Goal: Information Seeking & Learning: Check status

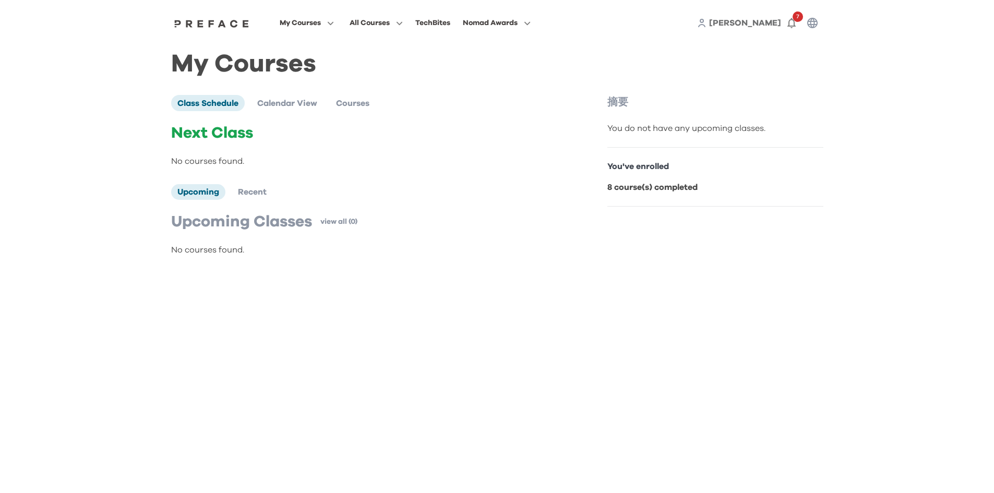
click at [618, 218] on div "摘要 You do not have any upcoming classes. You've enrolled 8 course(s) completed" at bounding box center [715, 180] width 216 height 171
click at [257, 196] on span "Recent" at bounding box center [252, 192] width 29 height 8
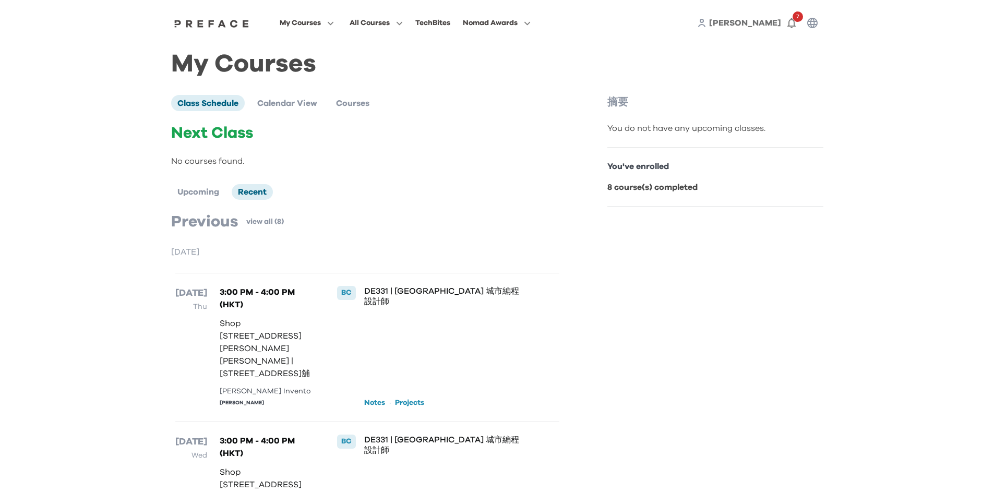
click at [416, 404] on link "Projects" at bounding box center [409, 403] width 29 height 10
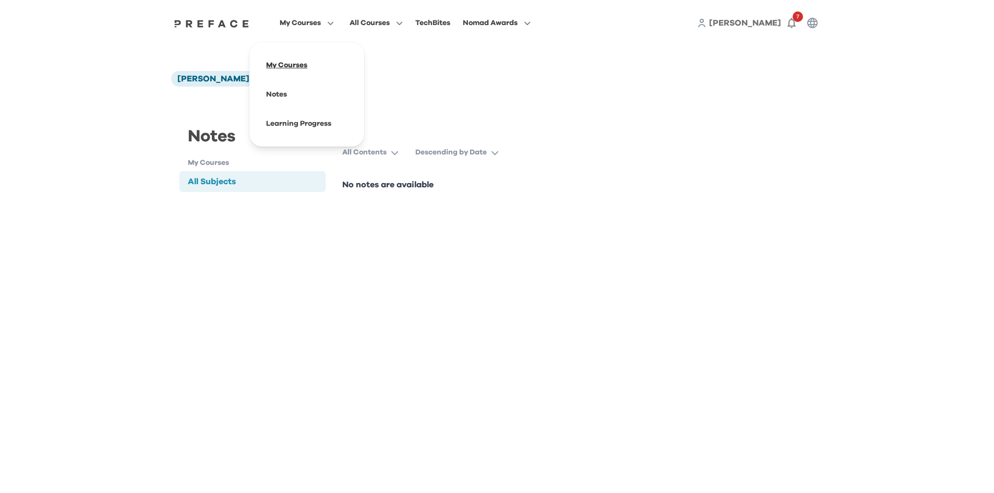
click at [311, 63] on span at bounding box center [307, 65] width 98 height 29
click at [435, 151] on p "Descending by Date" at bounding box center [450, 152] width 71 height 10
click at [279, 171] on div "Notes My Courses All Subjects" at bounding box center [252, 159] width 147 height 70
click at [229, 164] on h1 "My Courses" at bounding box center [257, 163] width 138 height 11
click at [210, 183] on div "All Subjects" at bounding box center [212, 181] width 48 height 13
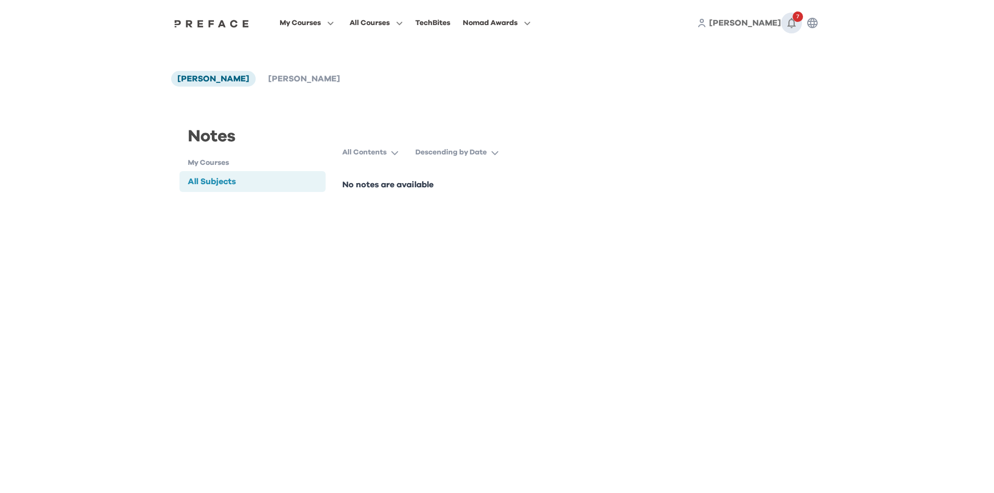
click at [789, 22] on icon "button" at bounding box center [791, 23] width 13 height 13
click at [771, 80] on link "View More ( 7 )" at bounding box center [781, 78] width 43 height 17
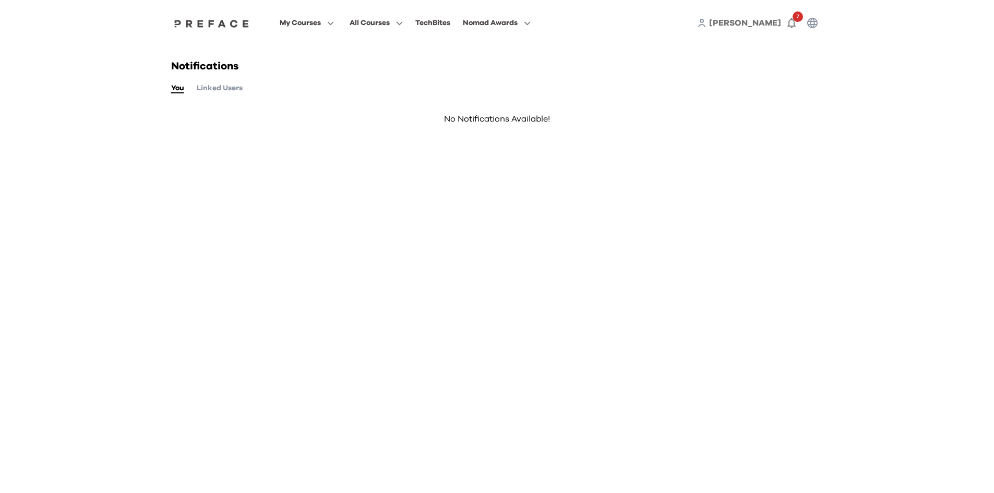
click at [235, 94] on div "Notifications You Linked Users No Notifications Available!" at bounding box center [497, 105] width 668 height 119
click at [234, 90] on button "Linked Users" at bounding box center [220, 87] width 46 height 11
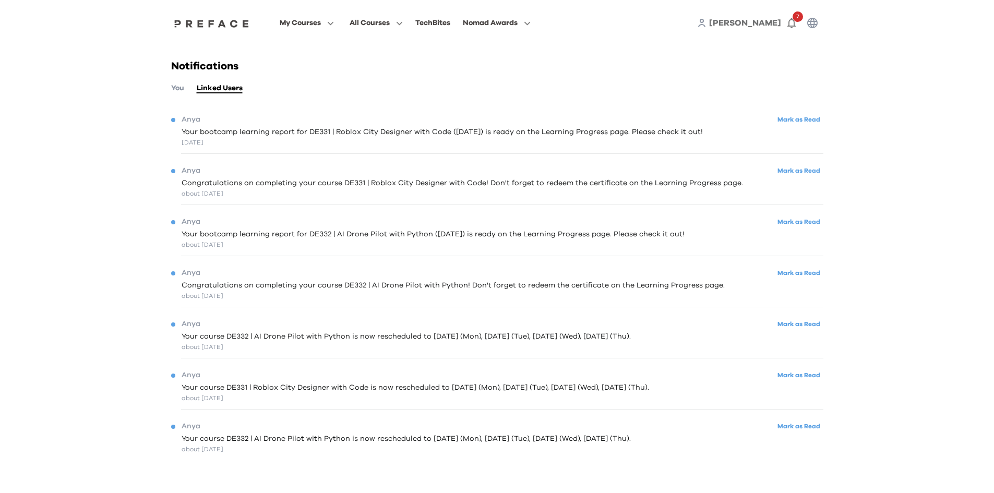
click at [277, 133] on span "Your bootcamp learning report for DE331 | Roblox City Designer with Code ([DATE…" at bounding box center [442, 132] width 521 height 11
click at [436, 141] on div "[DATE]" at bounding box center [442, 142] width 521 height 9
drag, startPoint x: 445, startPoint y: 134, endPoint x: 428, endPoint y: 138, distance: 17.7
click at [433, 139] on div "Your bootcamp learning report for DE331 | Roblox City Designer with Code ([DATE…" at bounding box center [442, 137] width 521 height 20
click at [580, 104] on div at bounding box center [497, 104] width 652 height 4
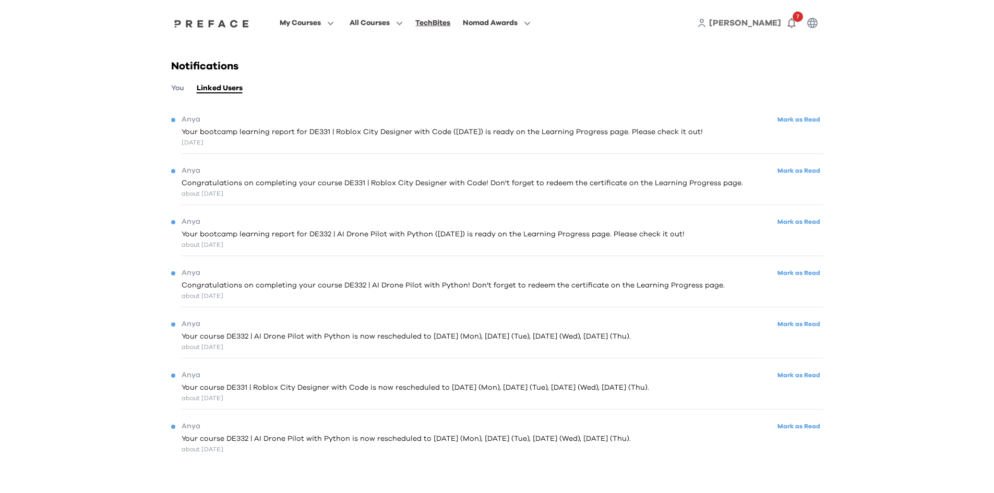
click at [426, 22] on div "TechBites" at bounding box center [432, 23] width 35 height 13
